Goal: Task Accomplishment & Management: Use online tool/utility

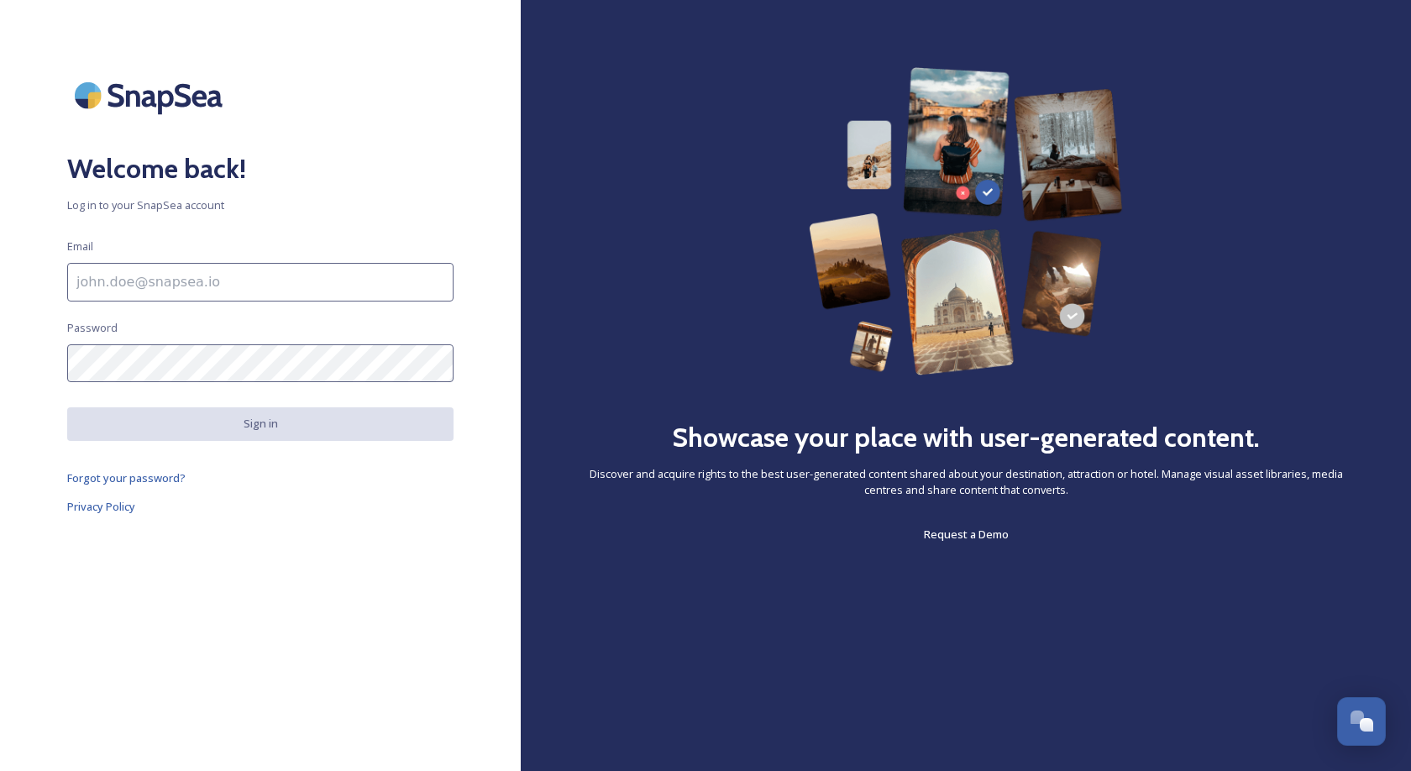
click at [271, 274] on input at bounding box center [260, 282] width 386 height 39
type input "[EMAIL_ADDRESS][DOMAIN_NAME]"
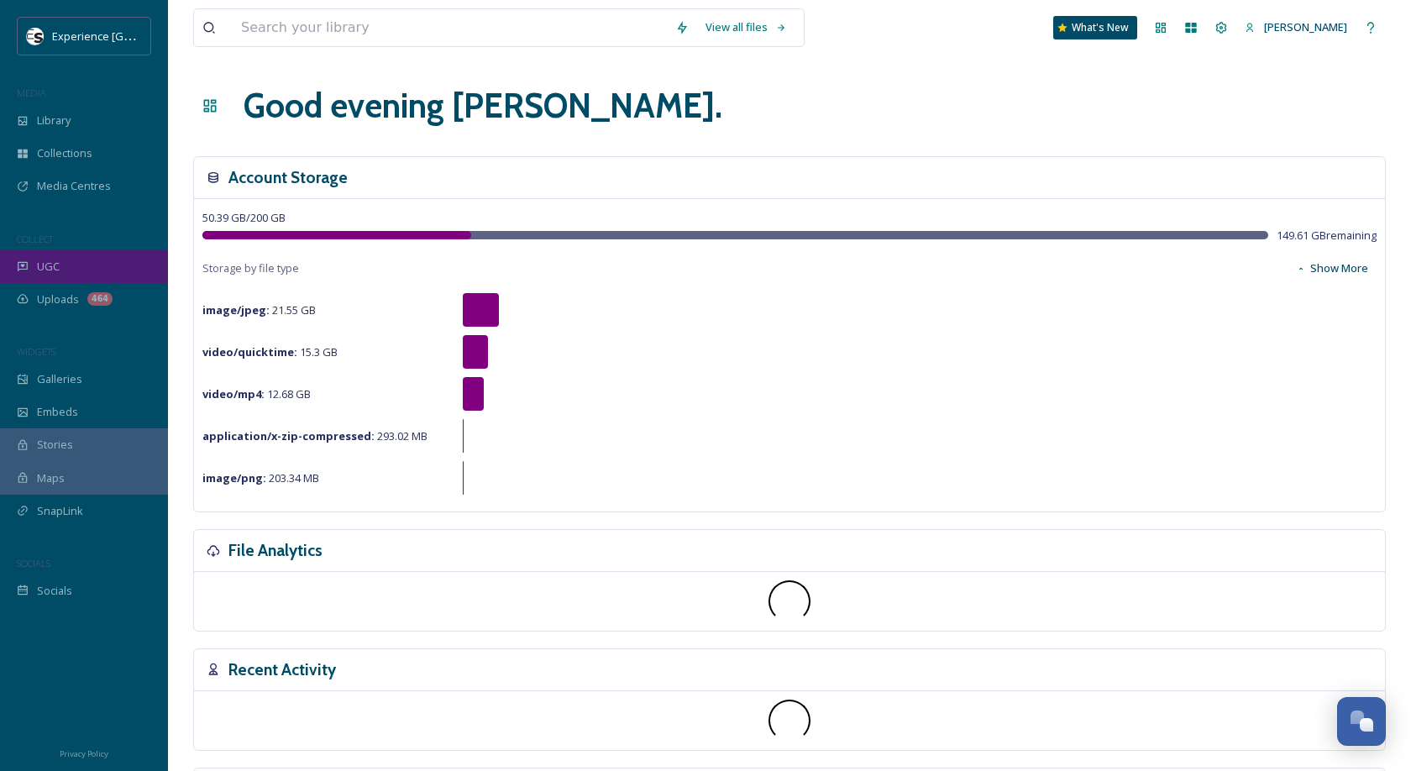
click at [59, 264] on span "UGC" at bounding box center [48, 267] width 23 height 16
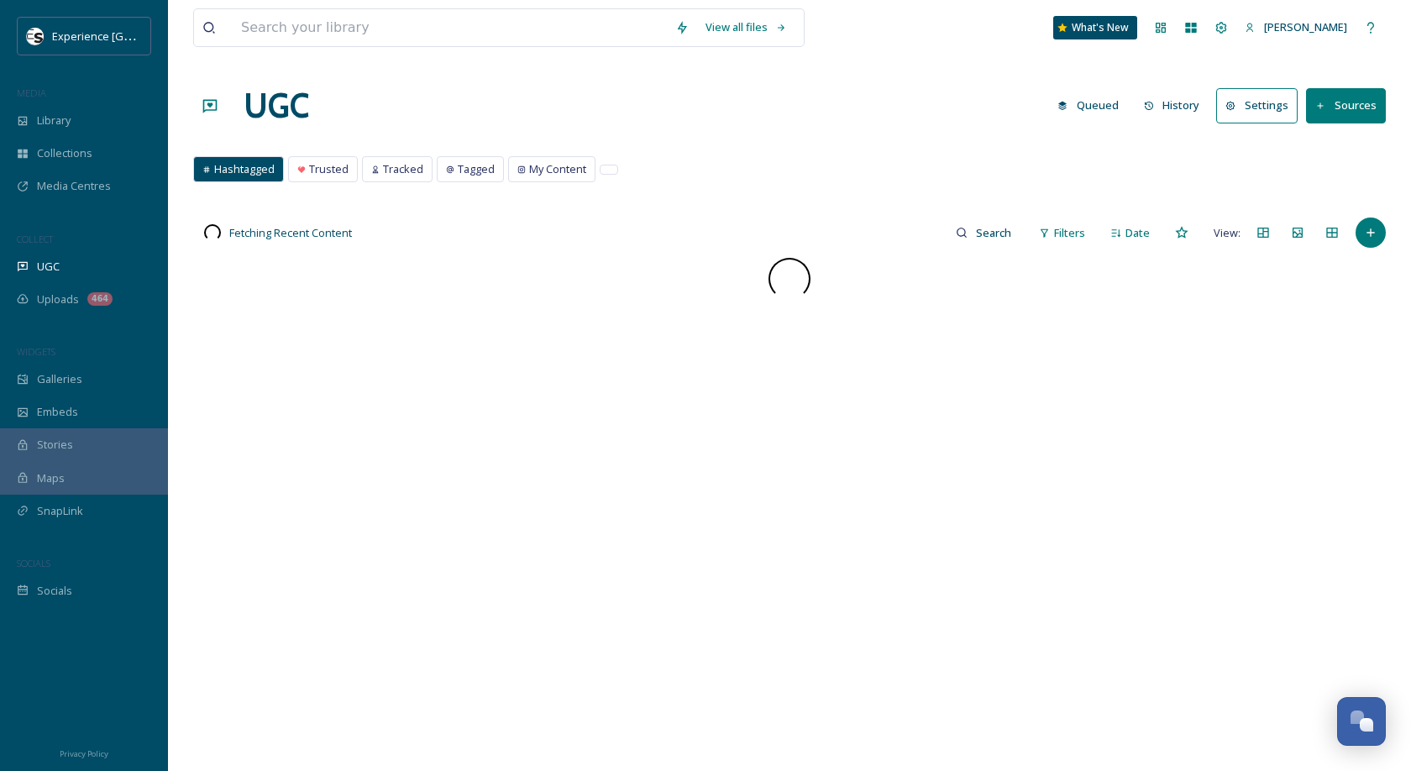
click at [1180, 99] on button "History" at bounding box center [1172, 105] width 73 height 33
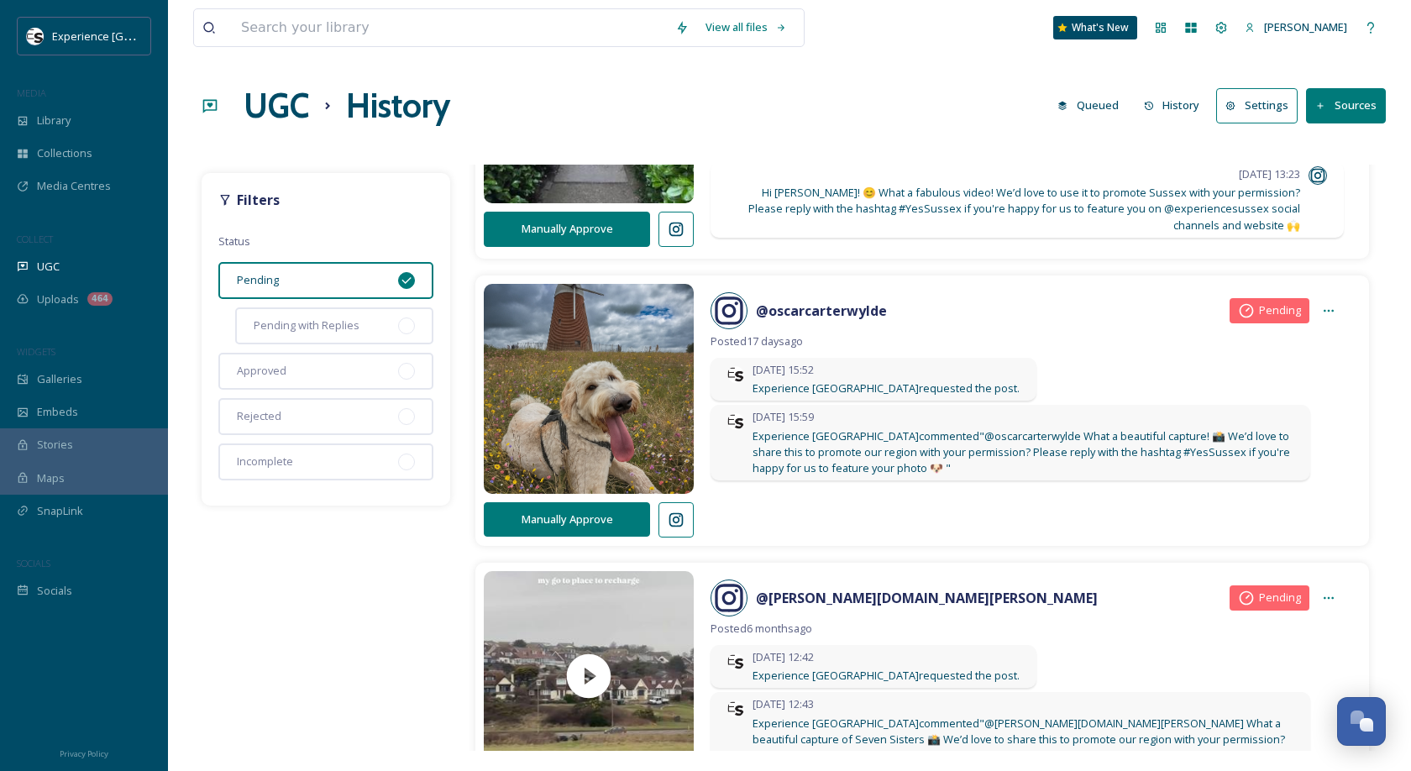
scroll to position [697, 0]
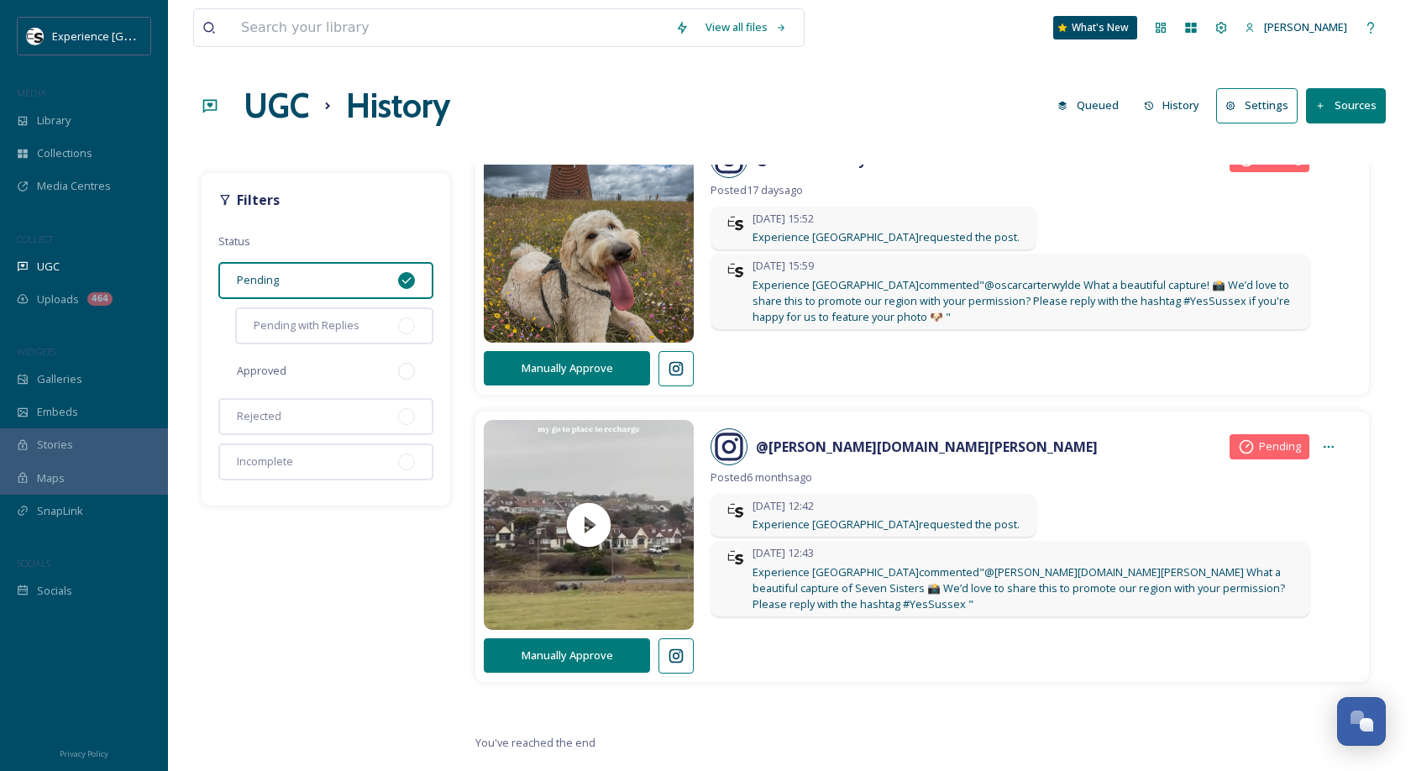
click at [260, 375] on span "Approved" at bounding box center [262, 371] width 50 height 16
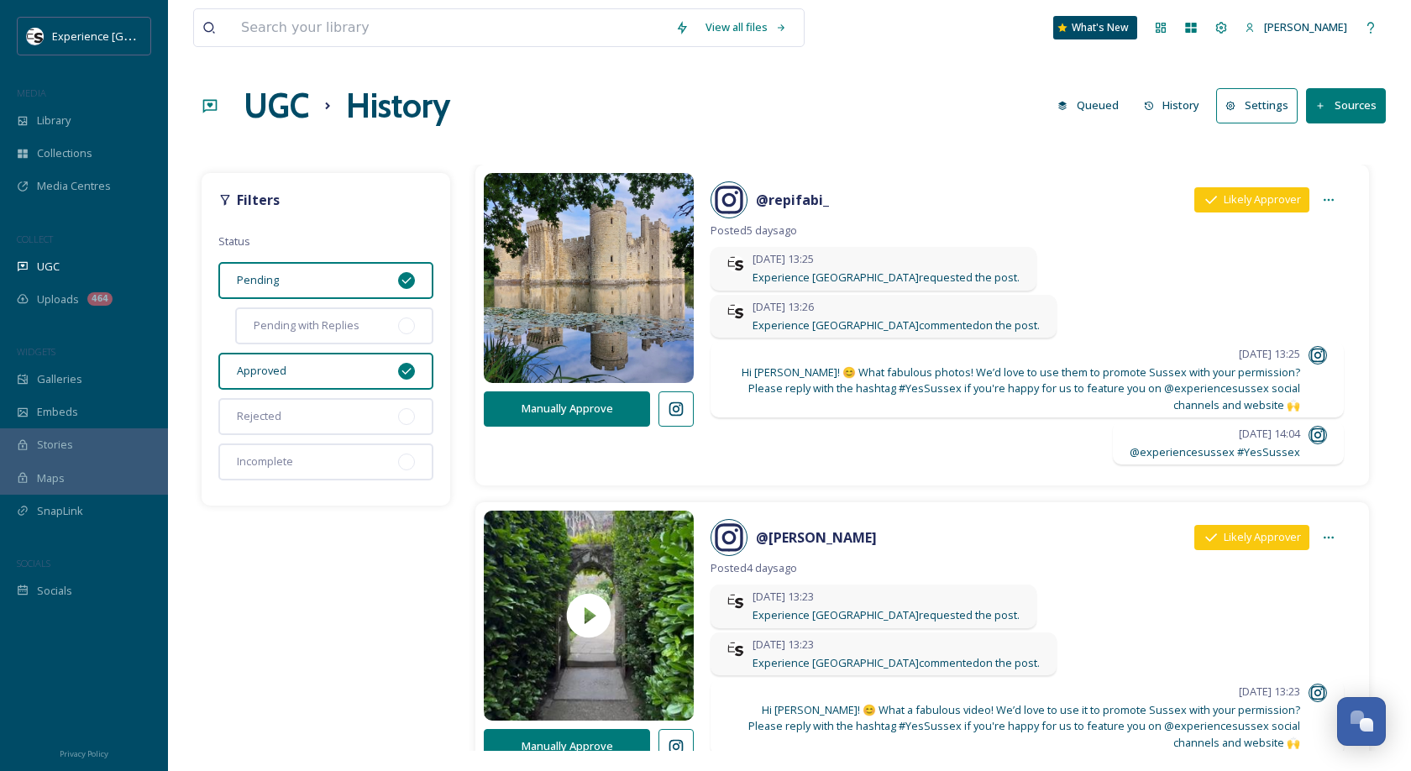
scroll to position [35, 0]
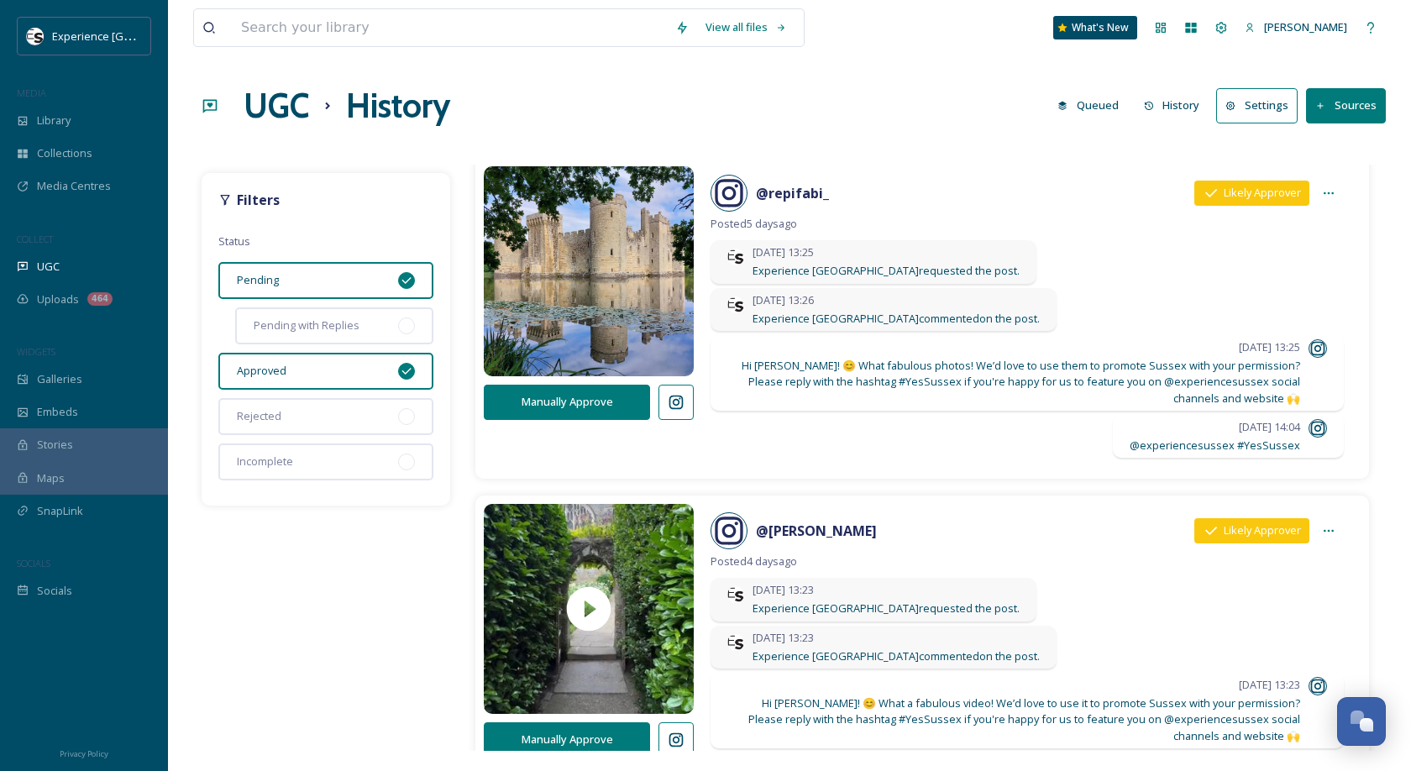
click at [367, 288] on div "Pending" at bounding box center [325, 280] width 215 height 37
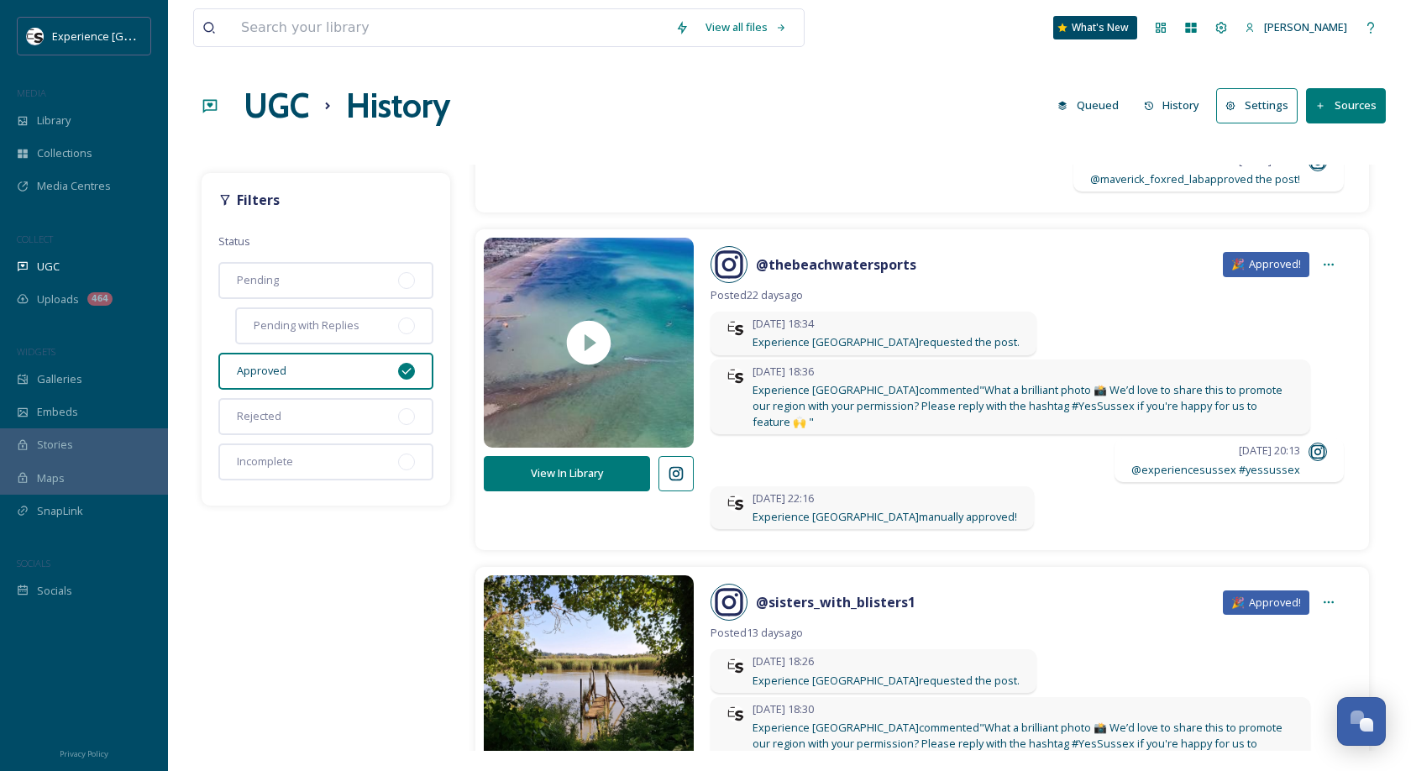
scroll to position [752, 0]
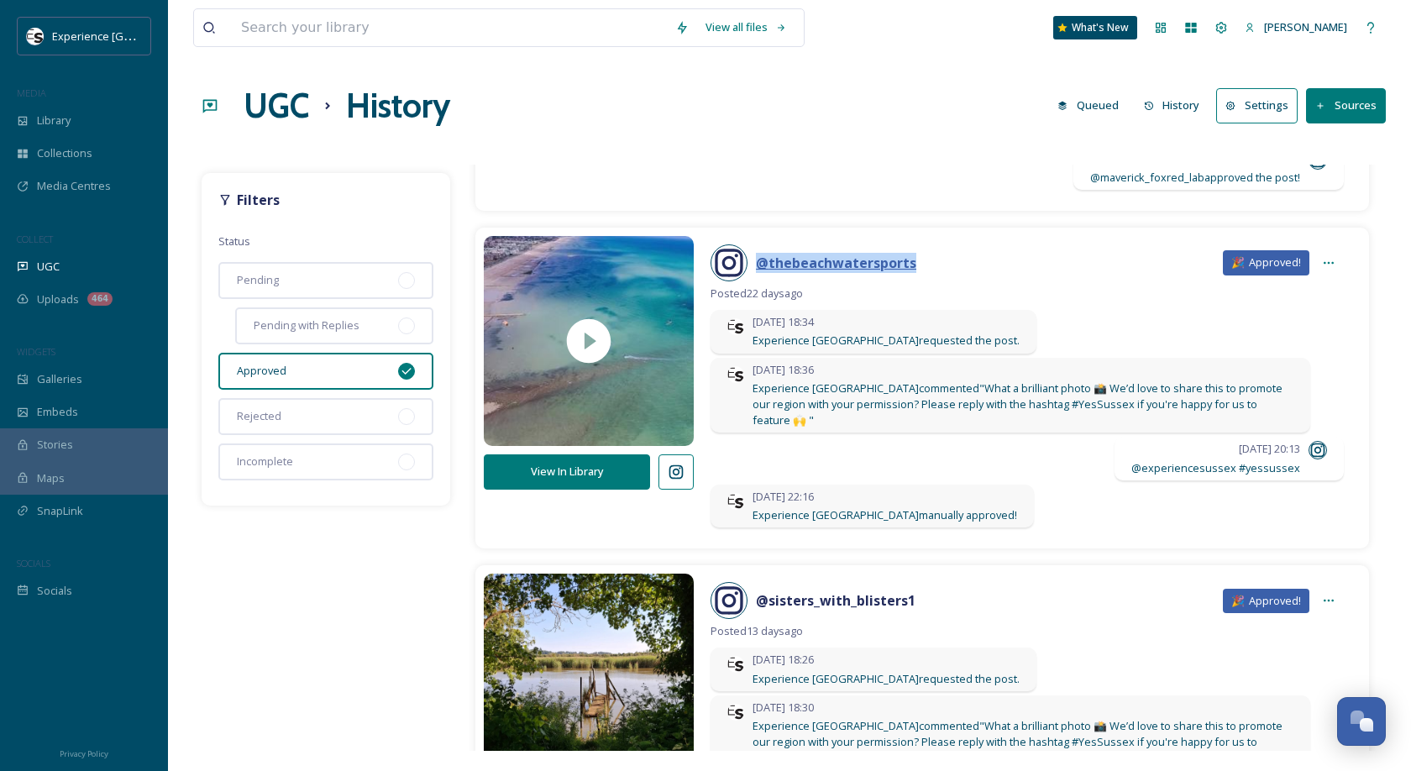
drag, startPoint x: 942, startPoint y: 259, endPoint x: 757, endPoint y: 263, distance: 184.9
click at [757, 263] on div "@ thebeachwatersports 🎉 Approved!" at bounding box center [1027, 262] width 633 height 37
copy strong "@ thebeachwatersports"
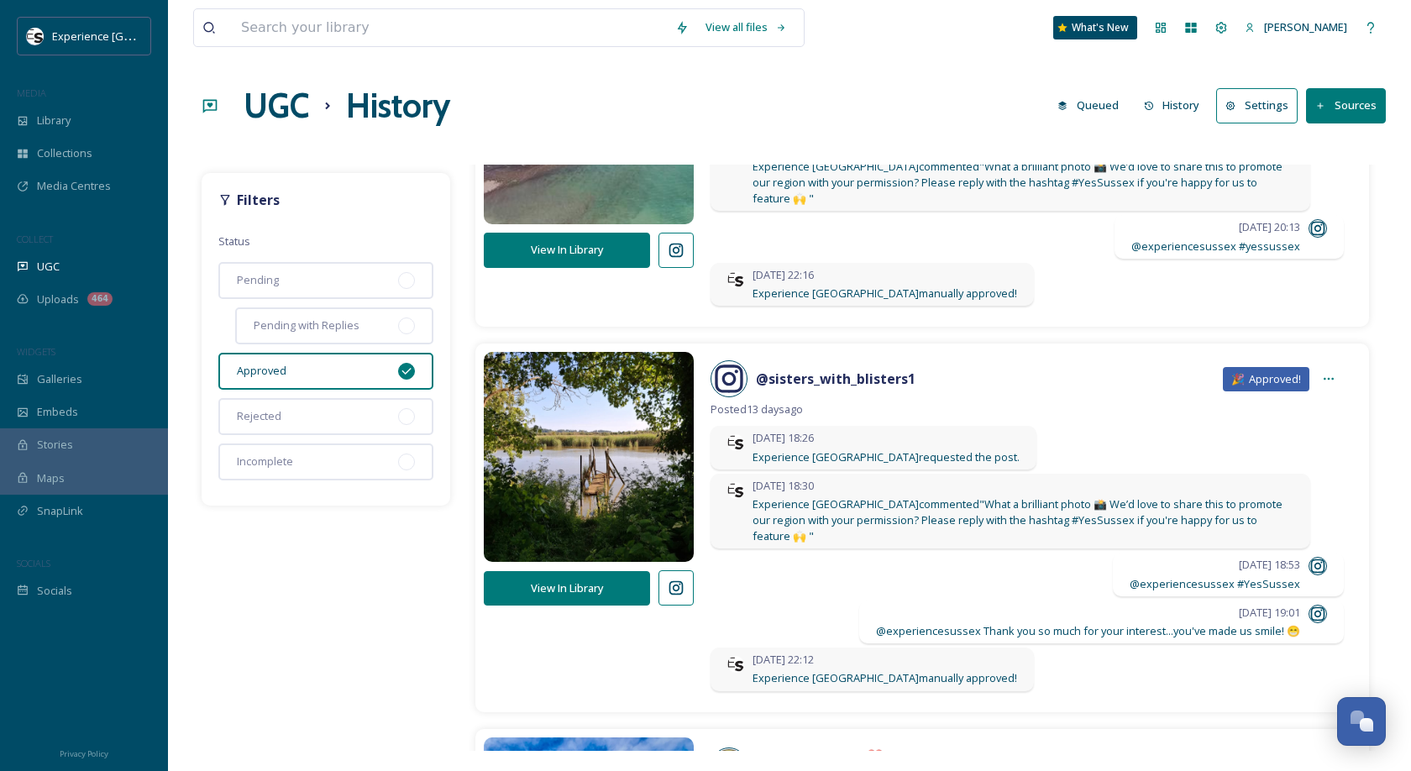
scroll to position [886, 0]
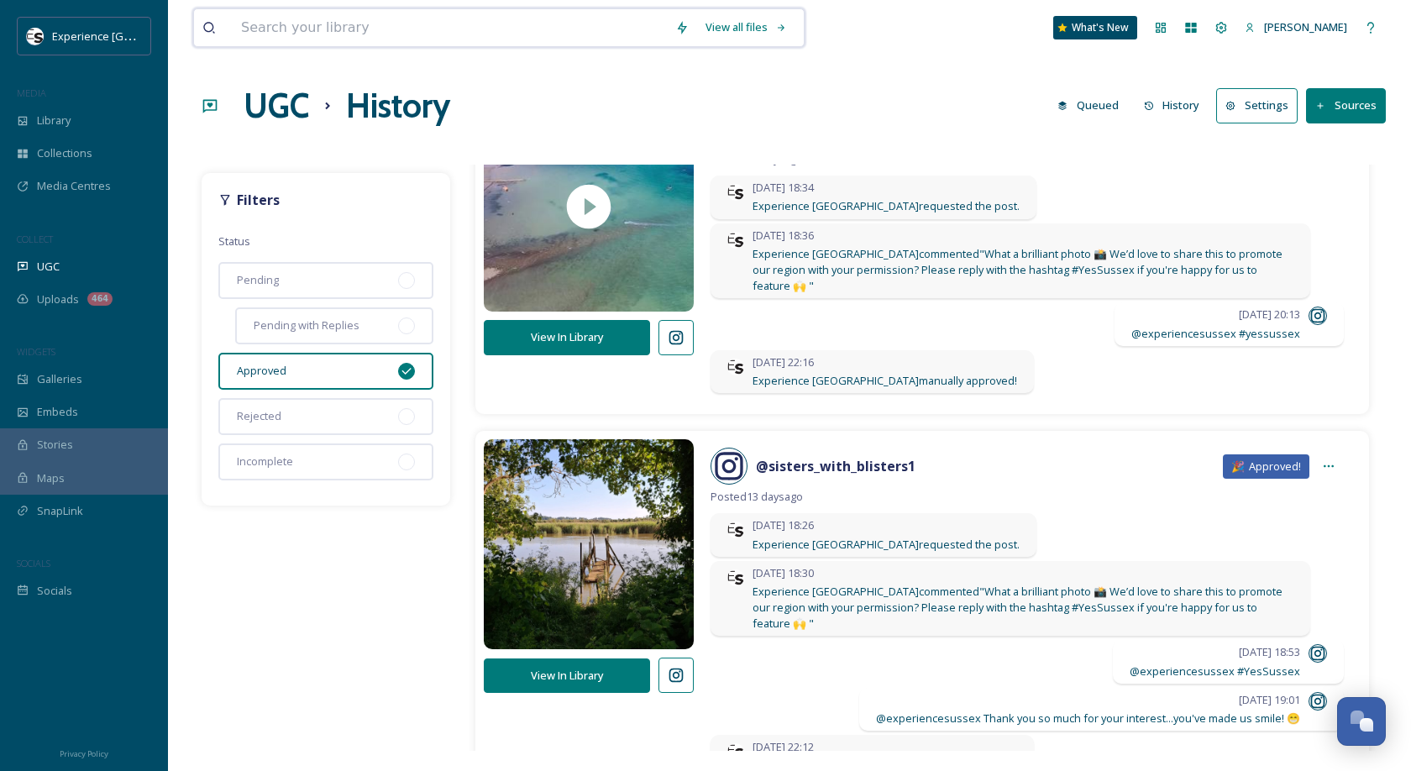
click at [381, 40] on input at bounding box center [450, 27] width 434 height 37
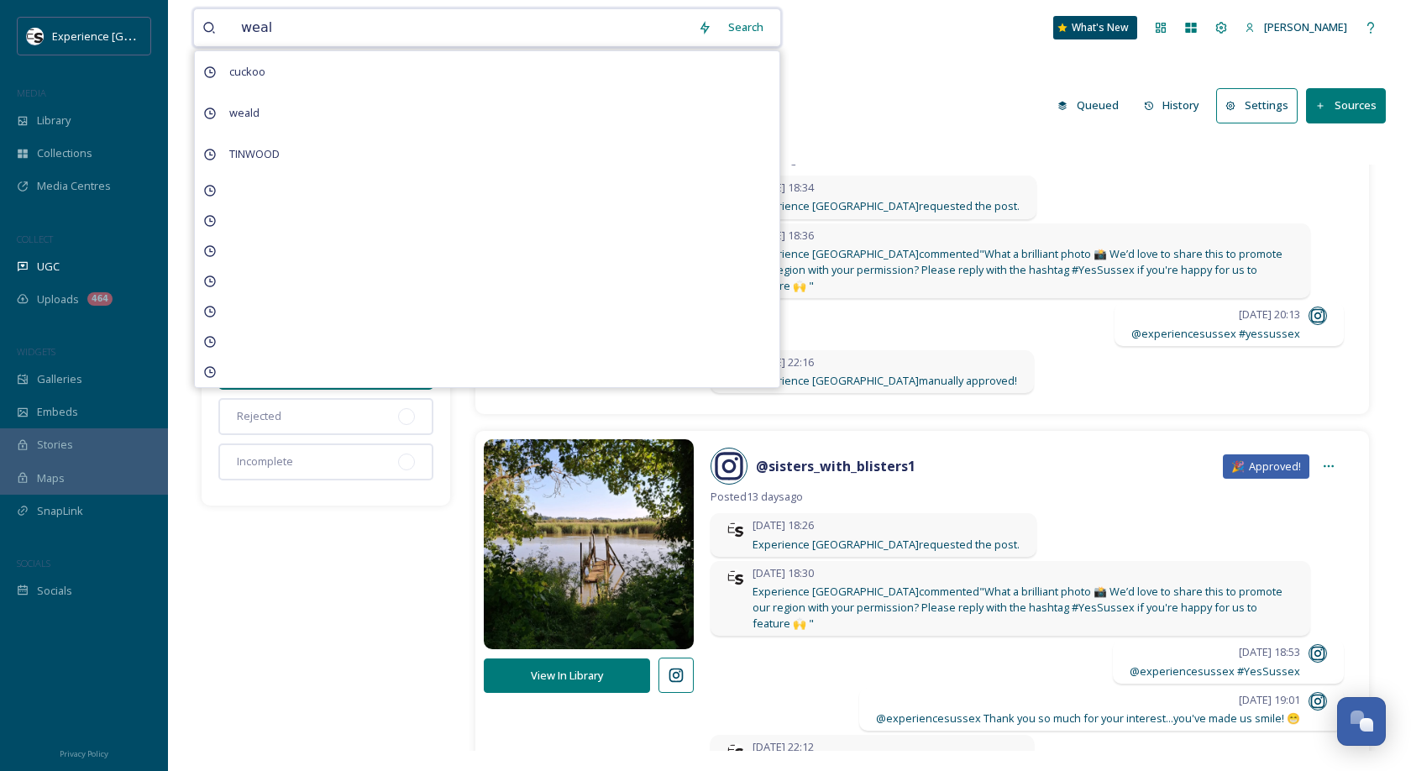
type input "weald"
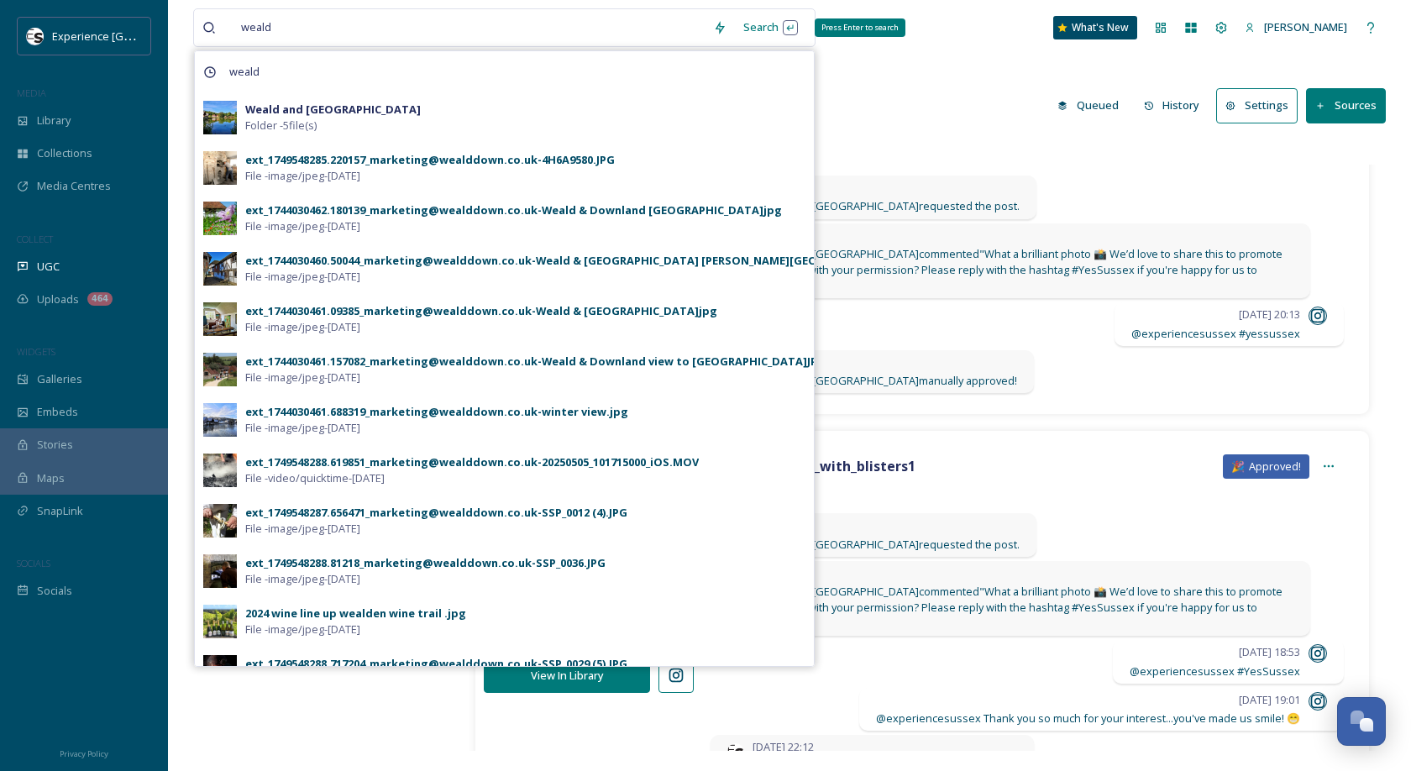
click at [804, 18] on div "Search Press Enter to search" at bounding box center [770, 27] width 71 height 33
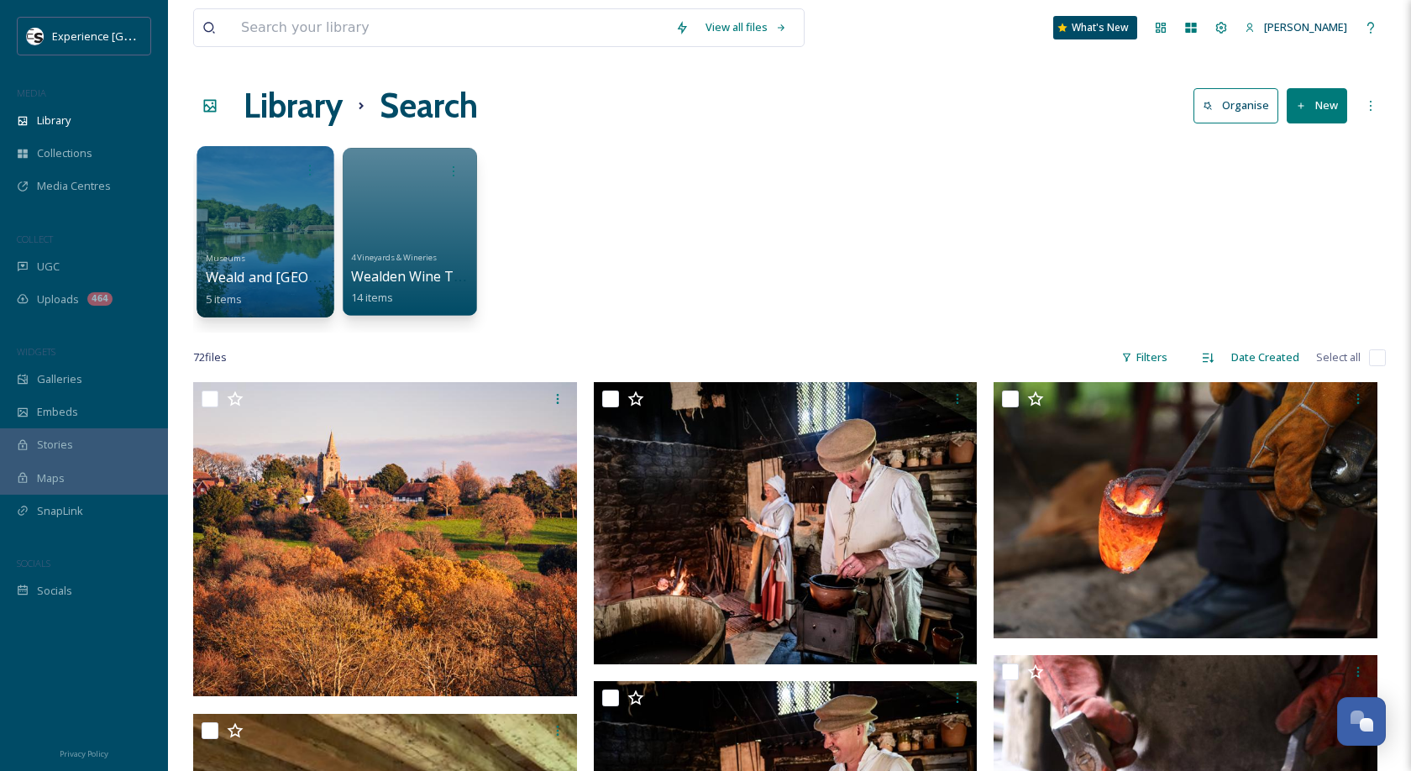
click at [313, 292] on div "Museums Weald and [GEOGRAPHIC_DATA] 5 items" at bounding box center [266, 277] width 120 height 62
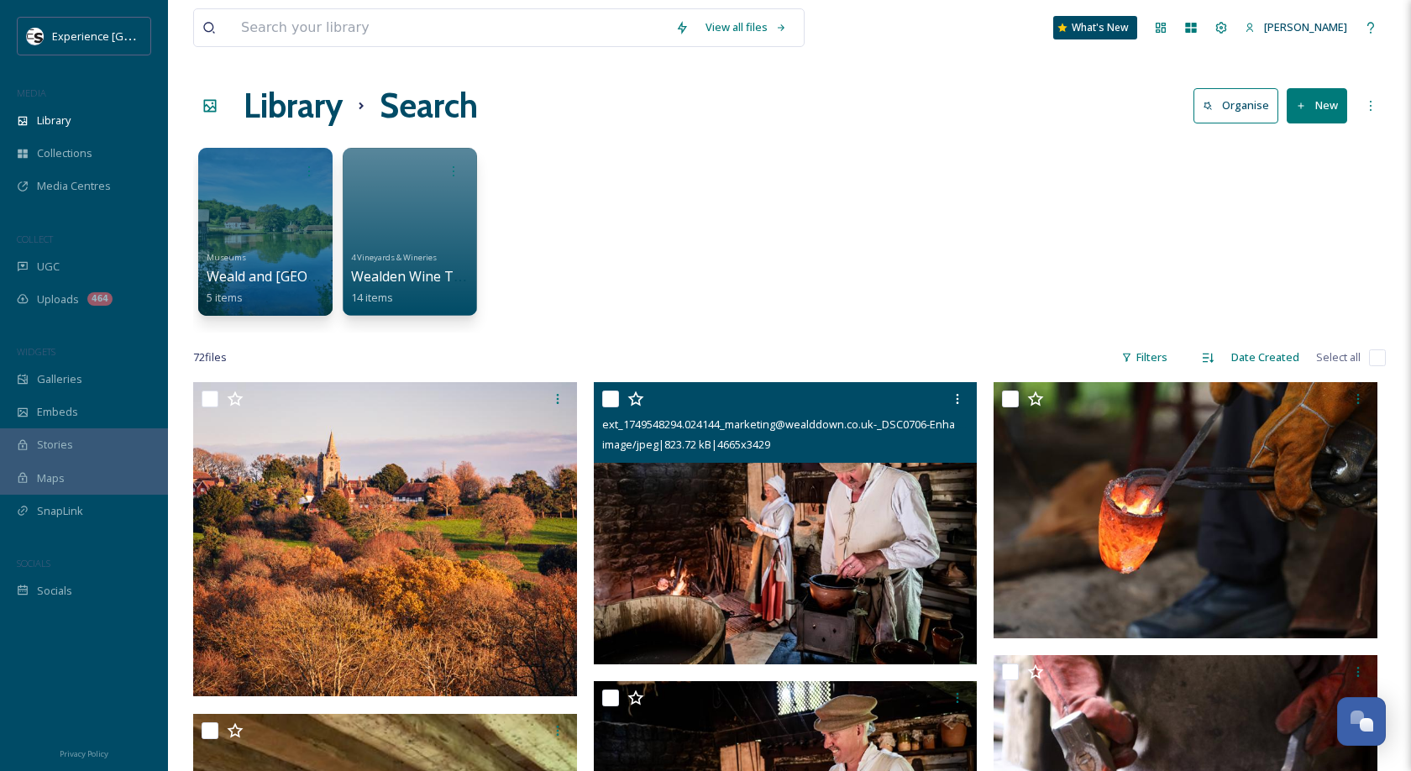
scroll to position [6, 0]
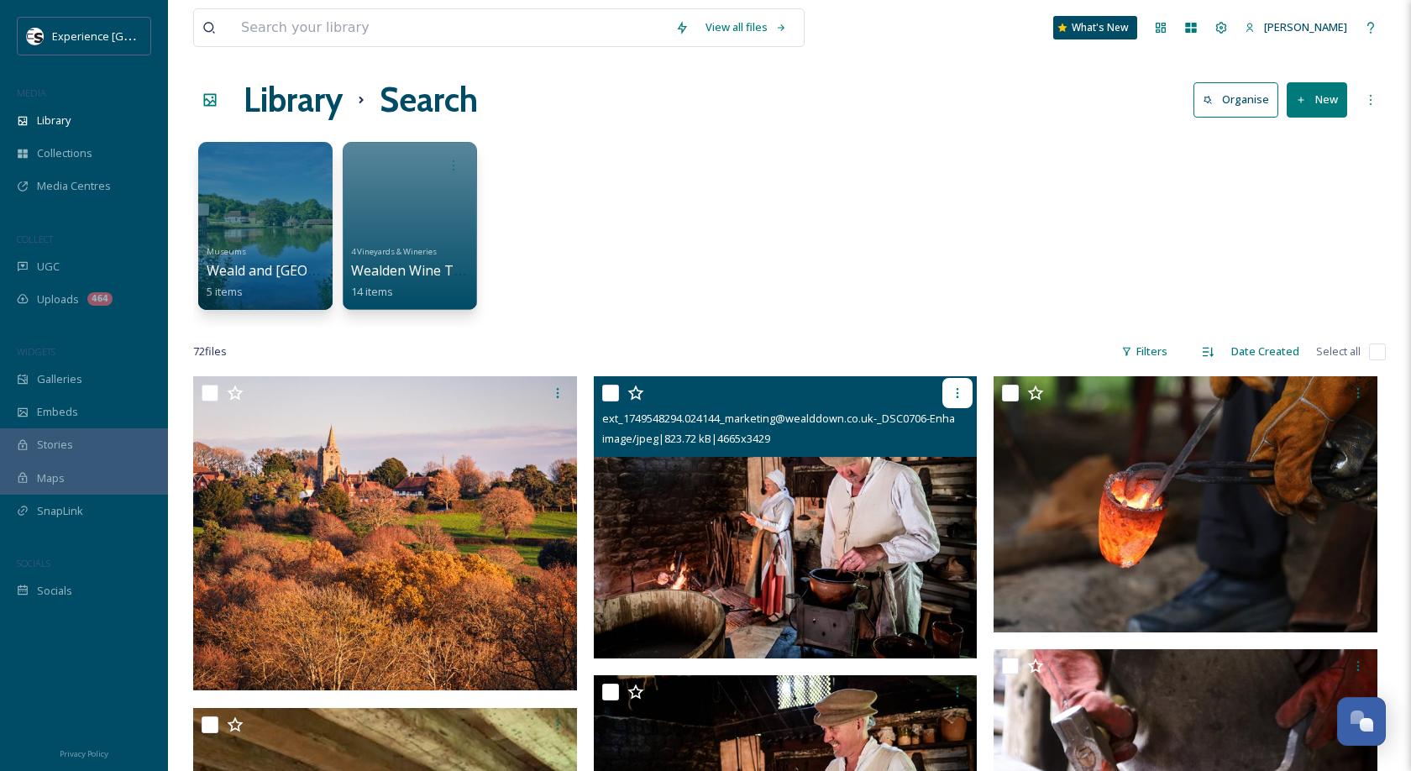
click at [963, 391] on icon at bounding box center [957, 392] width 13 height 13
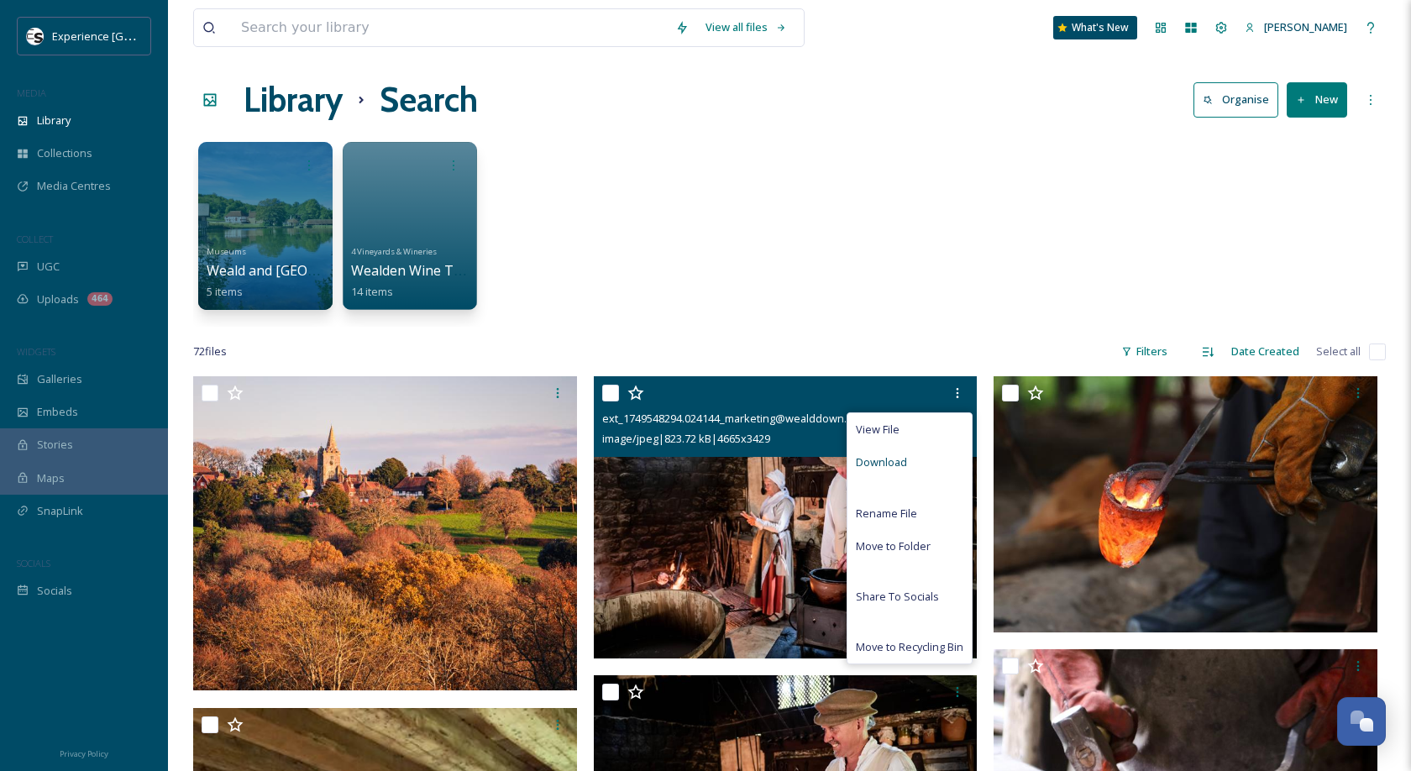
click at [918, 465] on div "Download" at bounding box center [910, 462] width 124 height 33
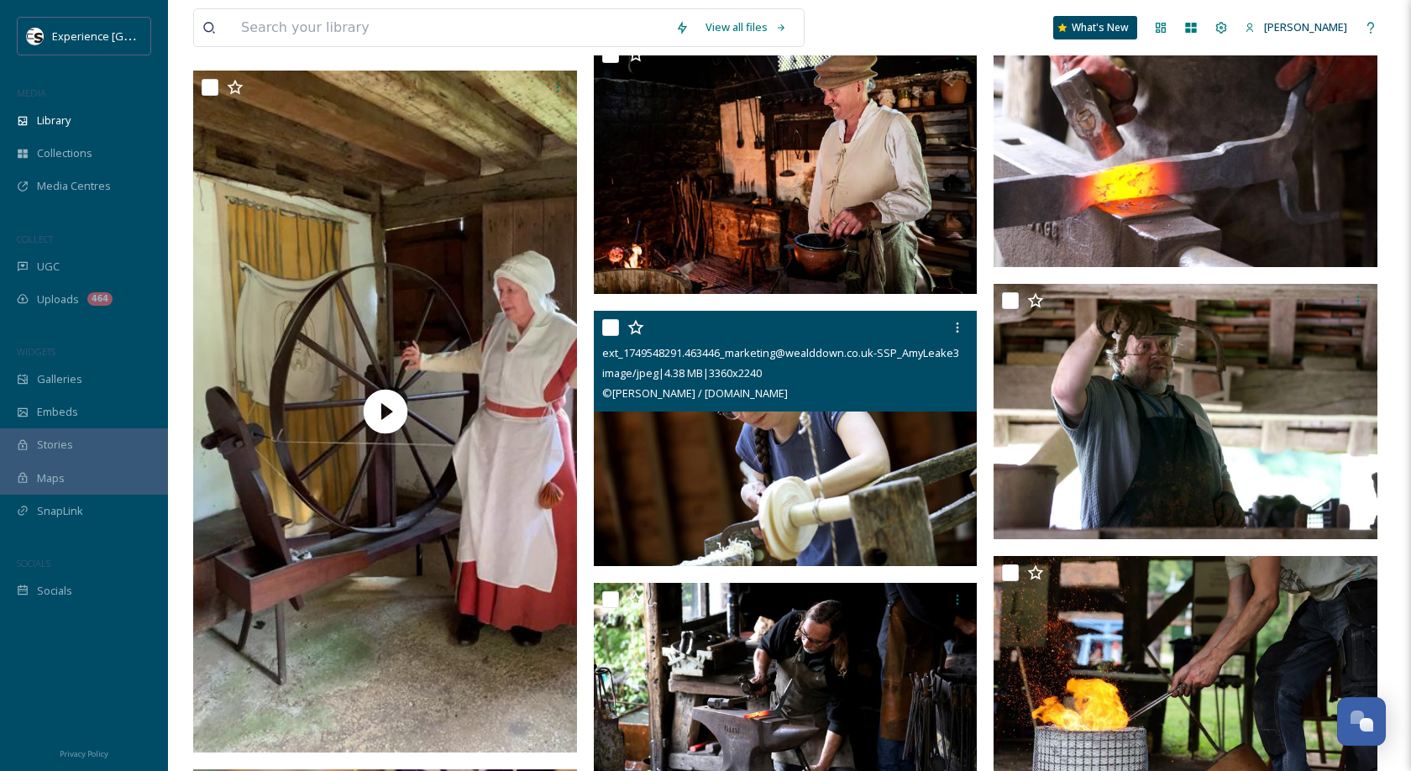
scroll to position [843, 0]
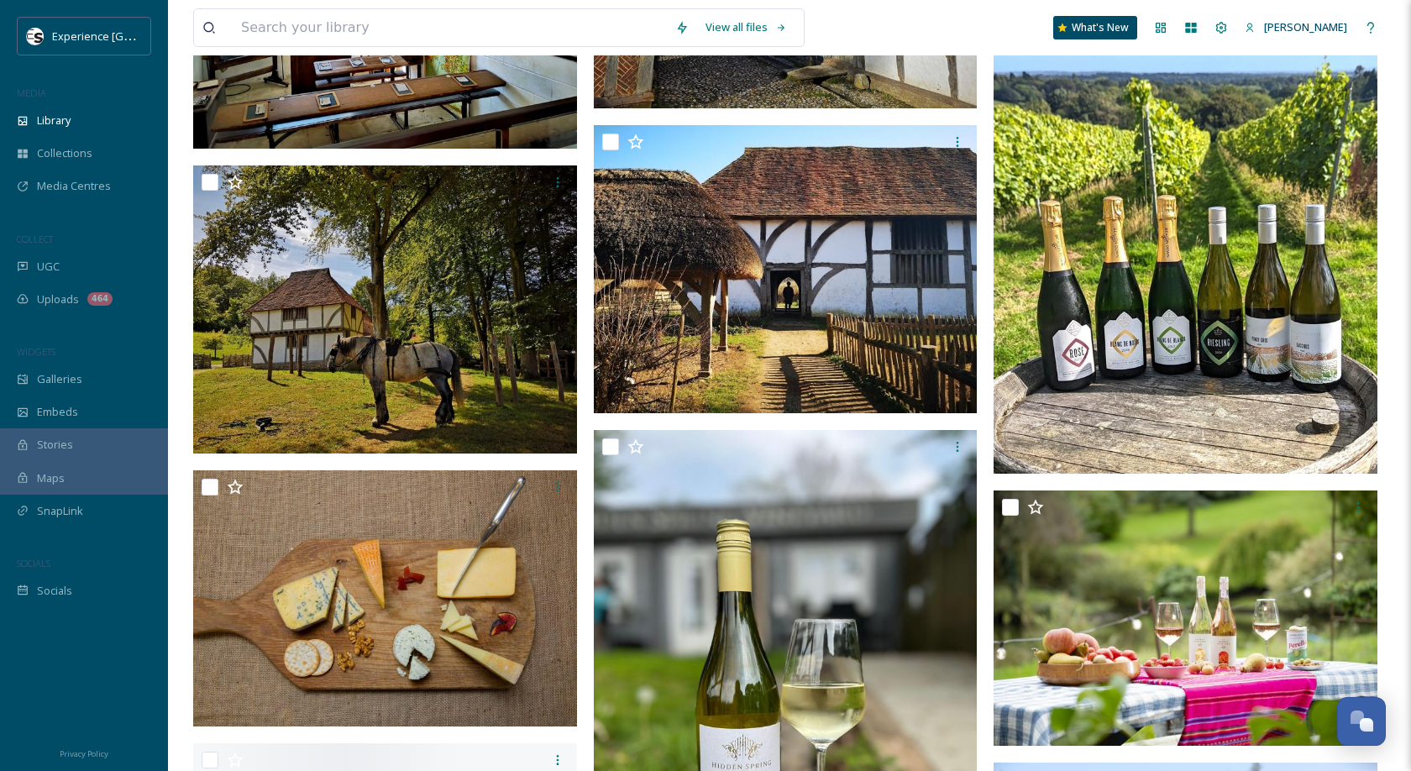
scroll to position [5766, 0]
